Goal: Navigation & Orientation: Find specific page/section

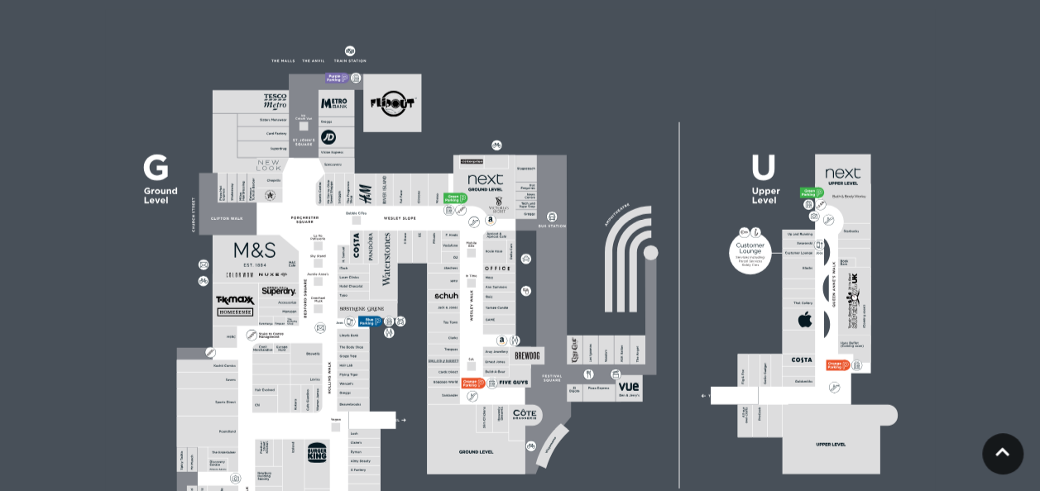
scroll to position [414, 0]
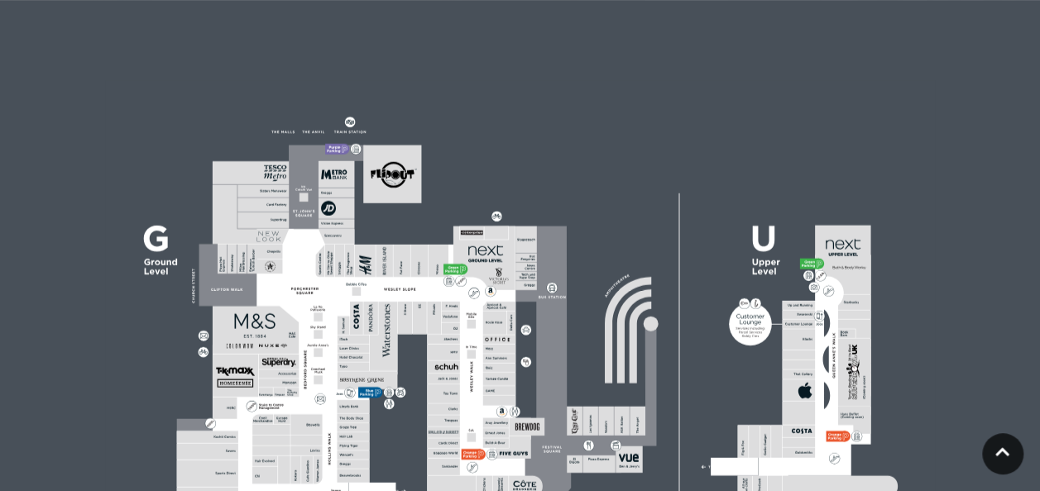
click at [393, 170] on icon at bounding box center [394, 174] width 9 height 9
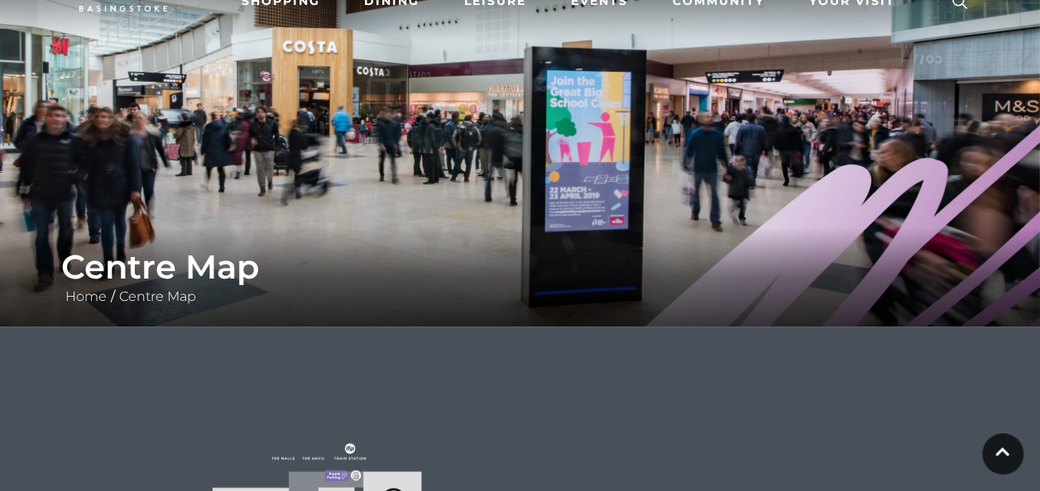
scroll to position [0, 0]
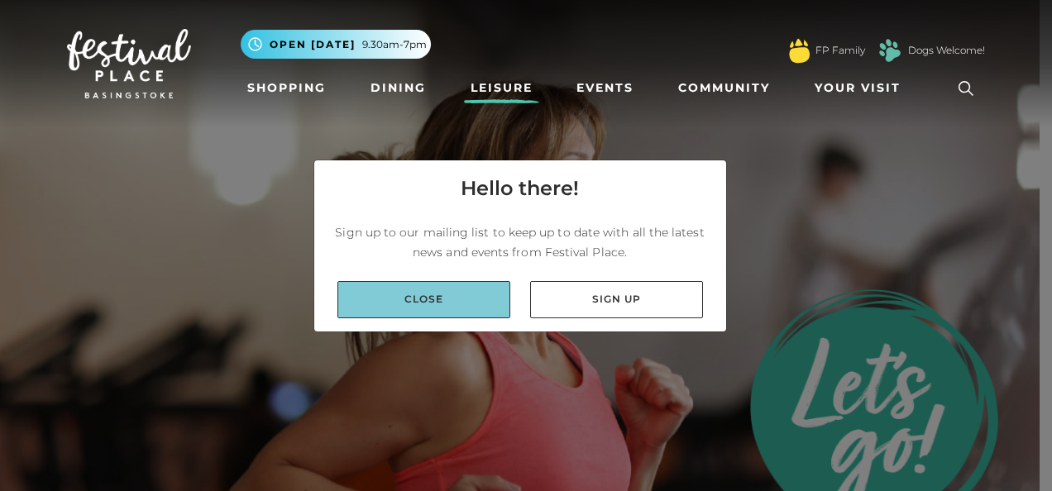
click at [478, 303] on link "Close" at bounding box center [424, 299] width 173 height 37
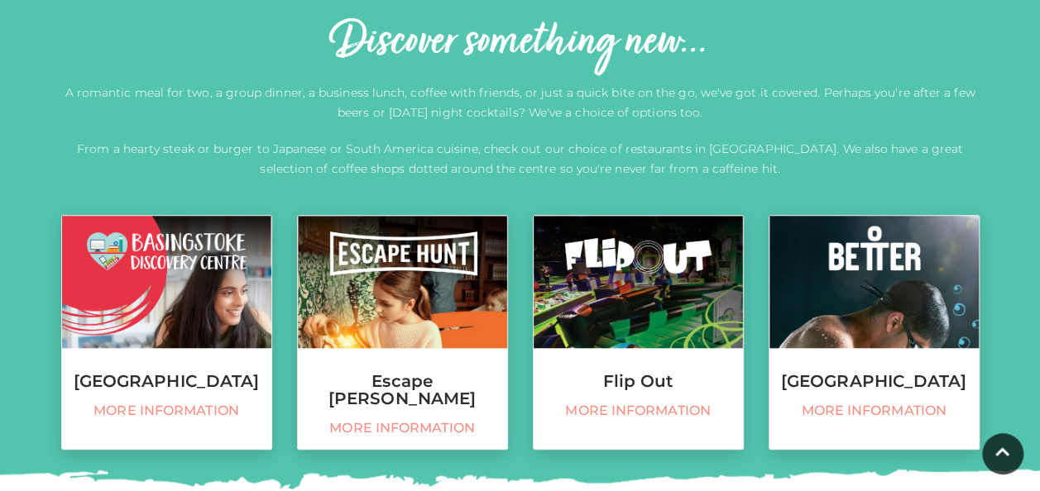
scroll to position [827, 0]
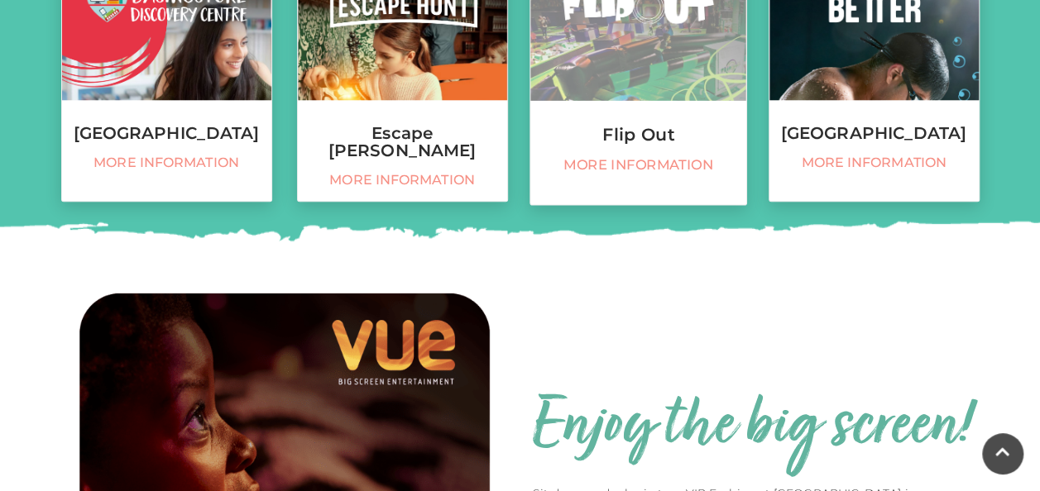
click at [631, 151] on link "Flip Out More information" at bounding box center [638, 85] width 218 height 242
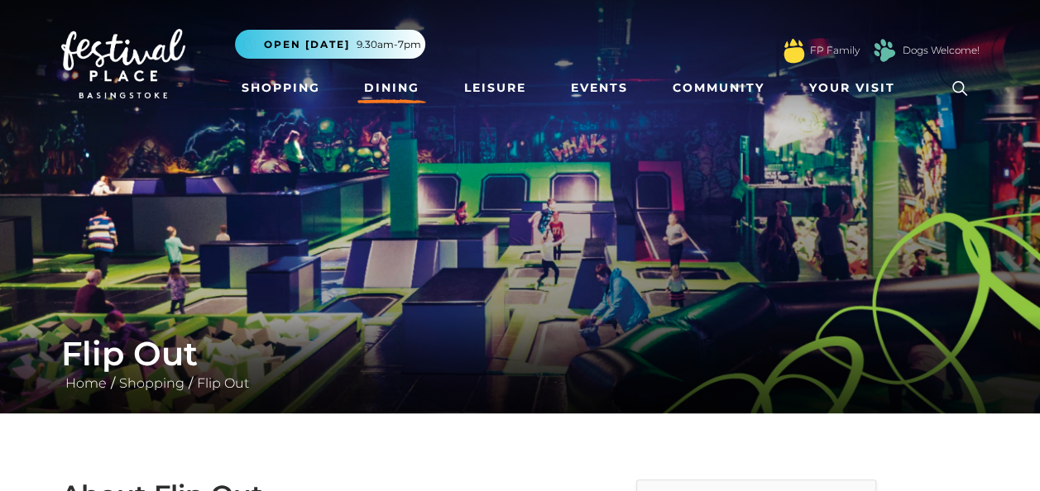
click at [400, 86] on link "Dining" at bounding box center [391, 88] width 69 height 31
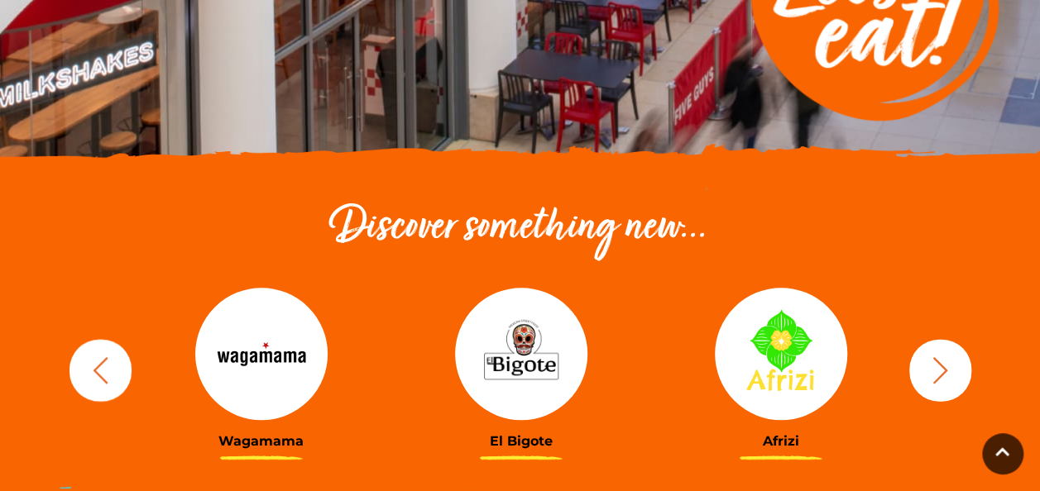
scroll to position [414, 0]
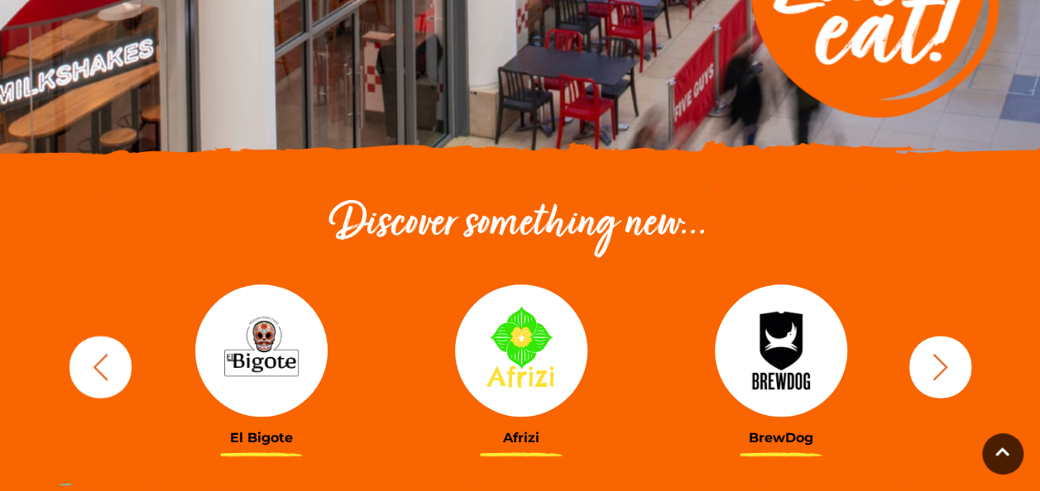
click at [940, 366] on icon "button" at bounding box center [940, 367] width 31 height 31
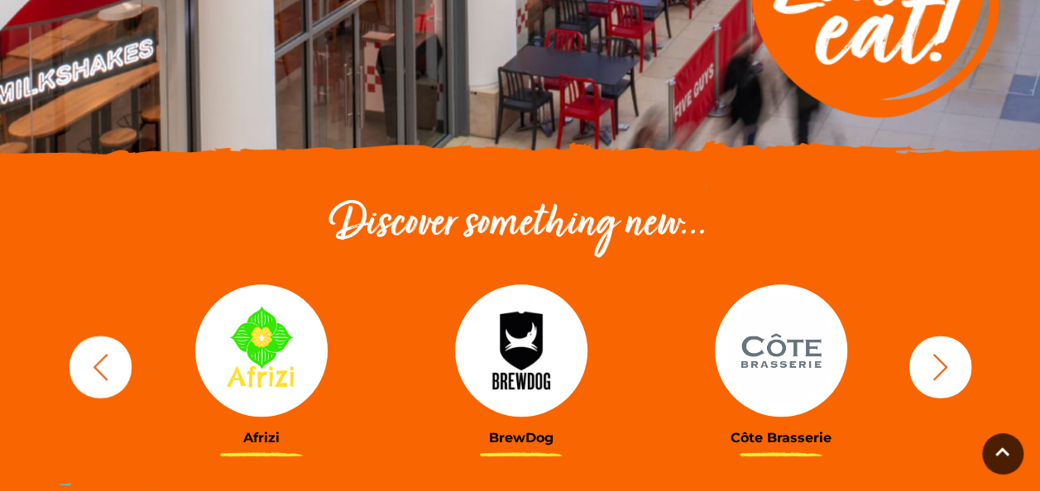
click at [939, 366] on icon "button" at bounding box center [940, 367] width 31 height 31
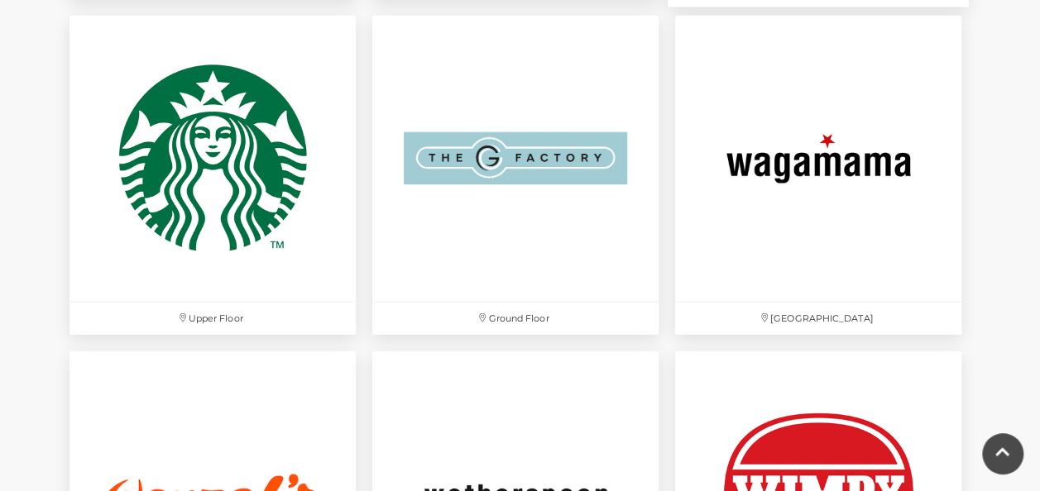
scroll to position [5378, 0]
